Goal: Find specific page/section: Find specific page/section

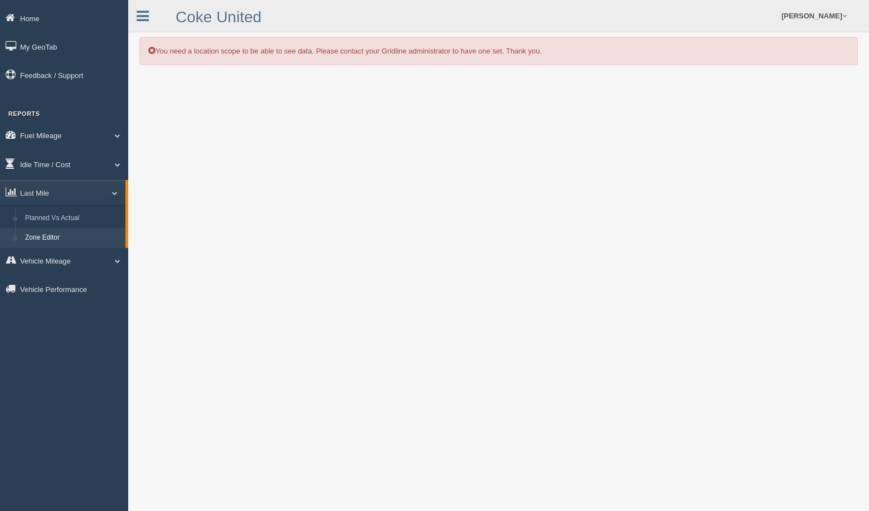
scroll to position [24, 0]
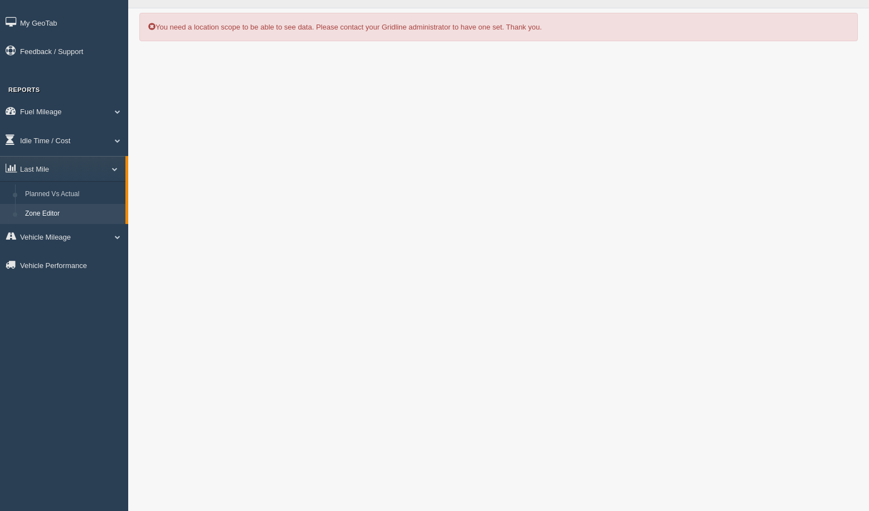
click at [65, 212] on link "Zone Editor" at bounding box center [72, 214] width 105 height 20
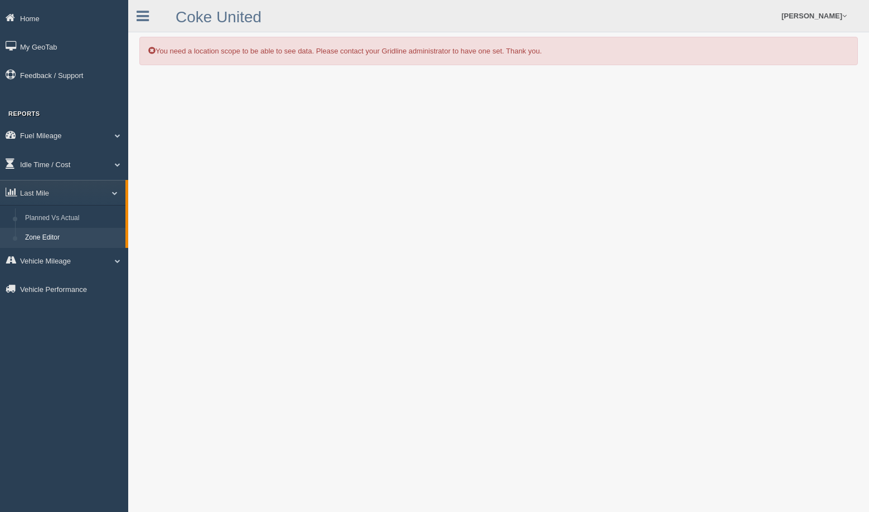
click at [358, 58] on div "You need a location scope to be able to see data. Please contact your Gridline …" at bounding box center [498, 51] width 718 height 28
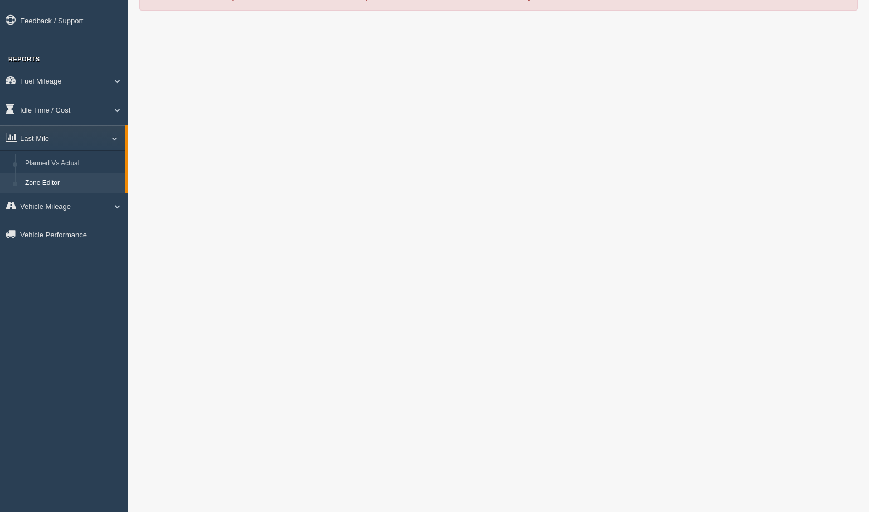
scroll to position [56, 0]
click at [62, 184] on link "Zone Editor" at bounding box center [72, 182] width 105 height 20
